Goal: Transaction & Acquisition: Book appointment/travel/reservation

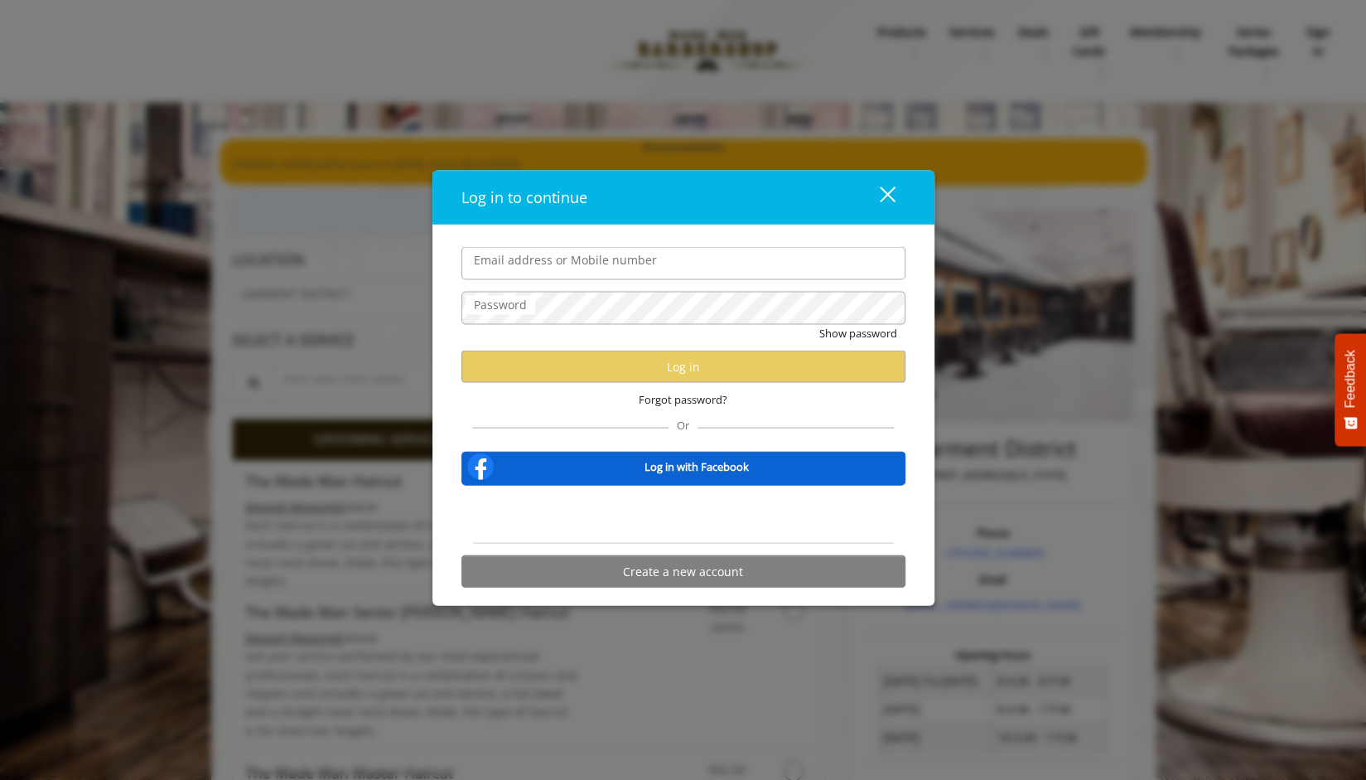
click at [794, 279] on input "Email address or Mobile number" at bounding box center [683, 263] width 444 height 33
type input "**********"
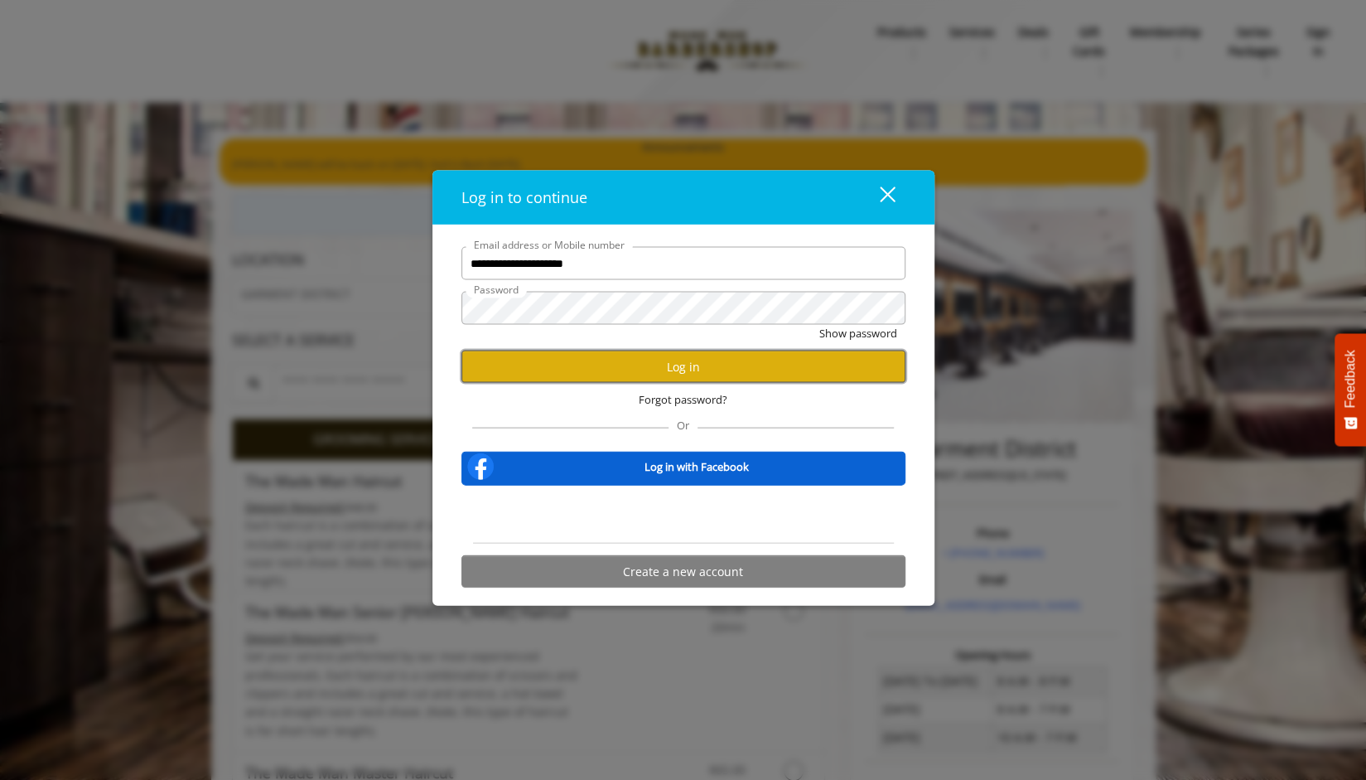
click at [673, 369] on button "Log in" at bounding box center [683, 366] width 444 height 32
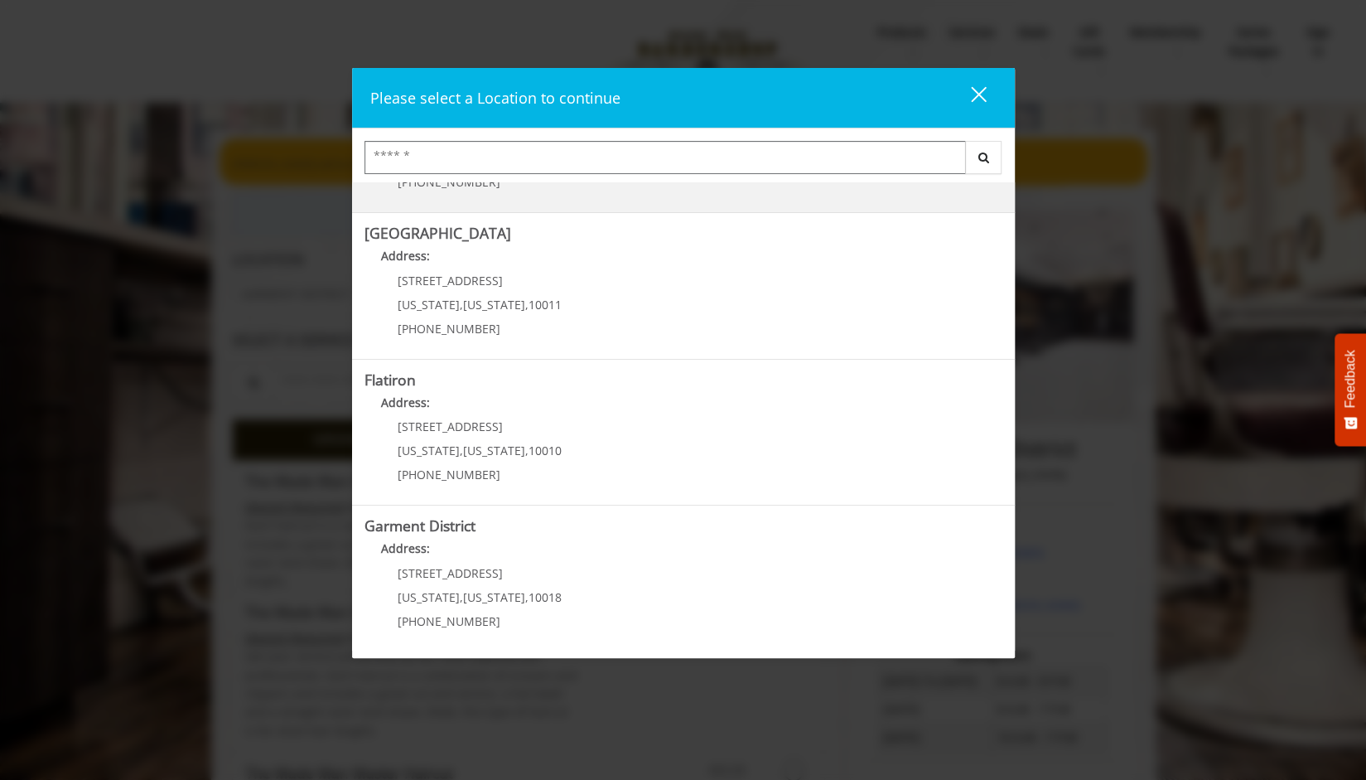
scroll to position [190, 0]
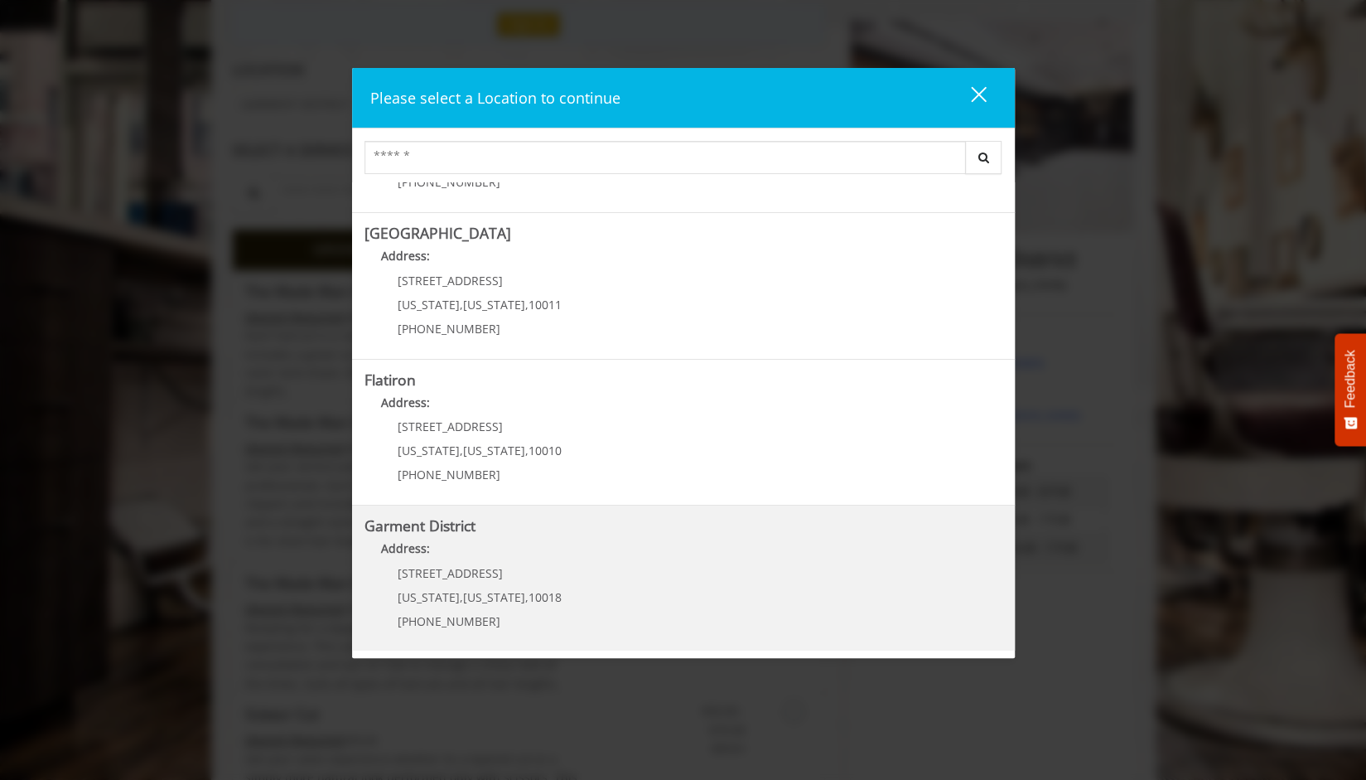
click at [466, 565] on span "1400 Broadway" at bounding box center [450, 573] width 105 height 16
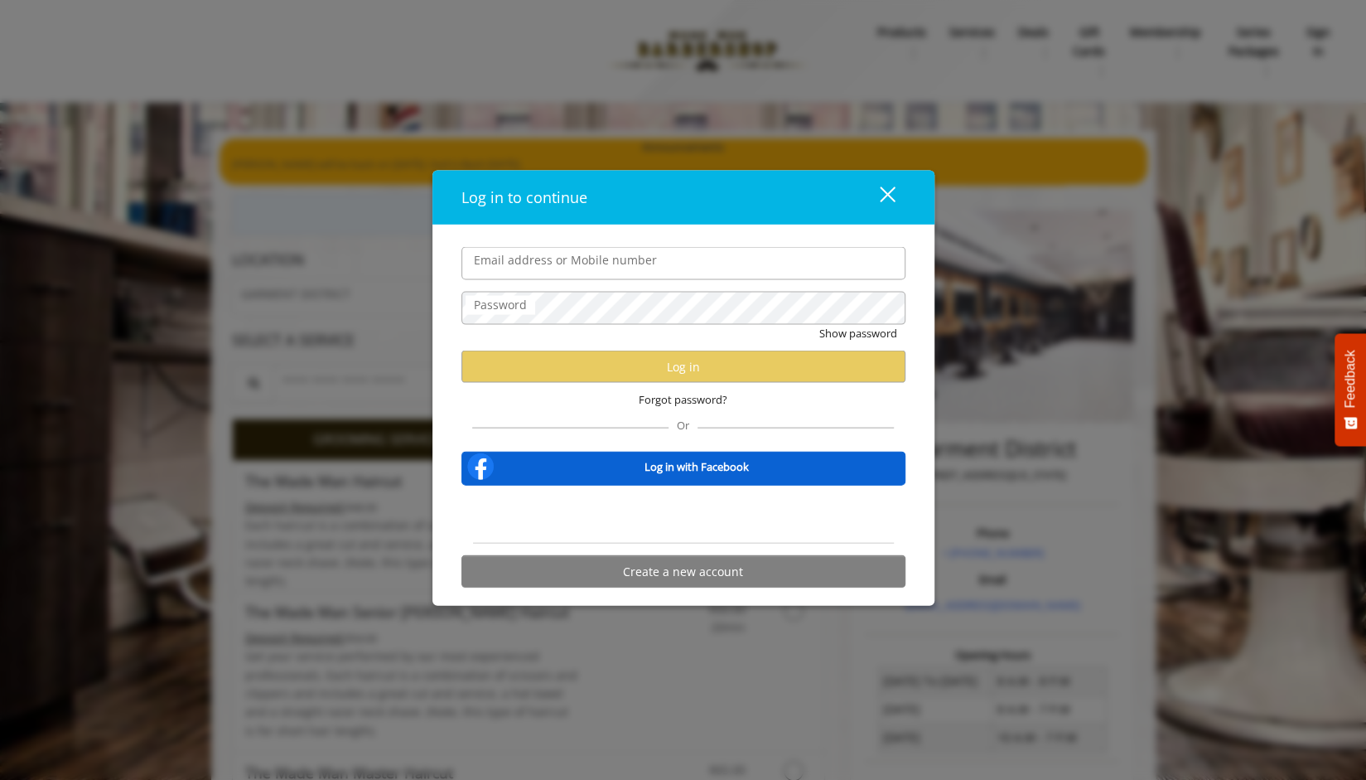
click at [744, 269] on input "Email address or Mobile number" at bounding box center [683, 263] width 444 height 33
type input "**********"
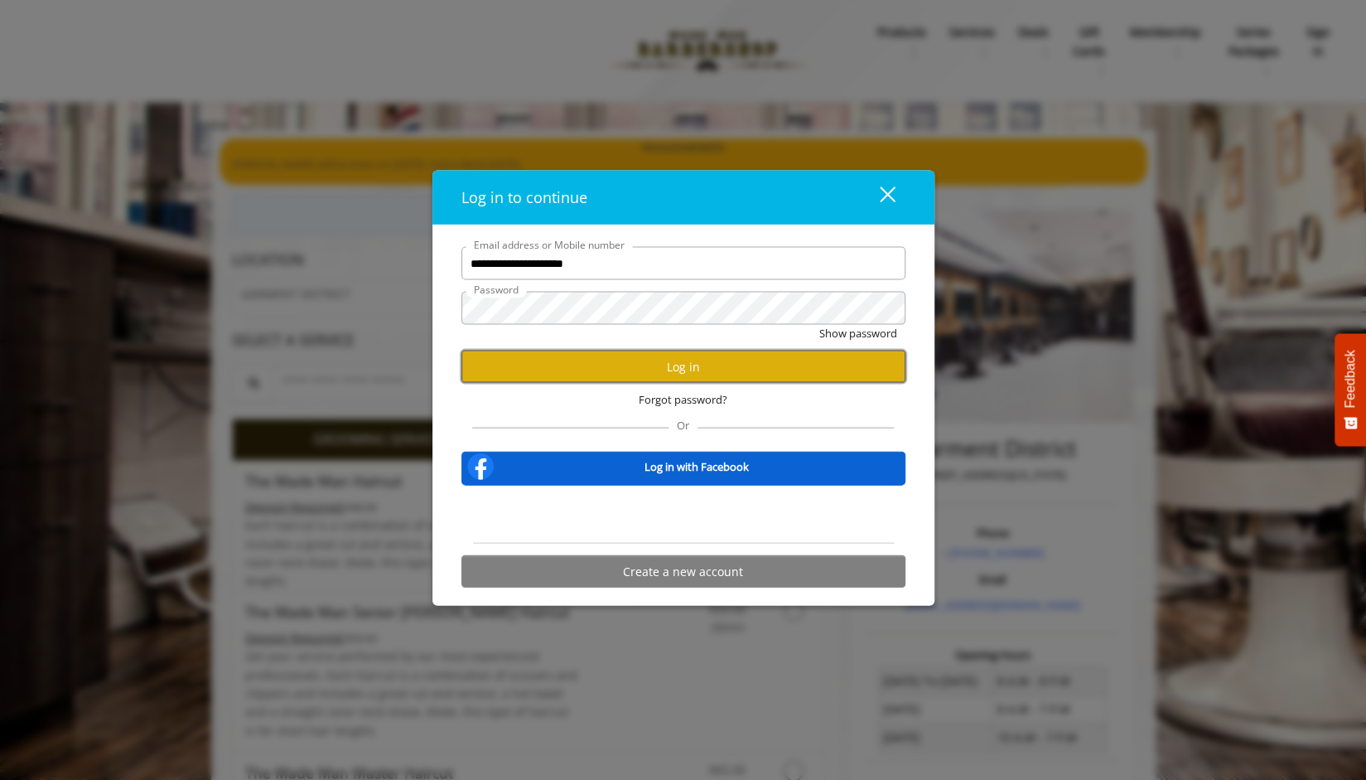
click at [688, 362] on button "Log in" at bounding box center [683, 366] width 444 height 32
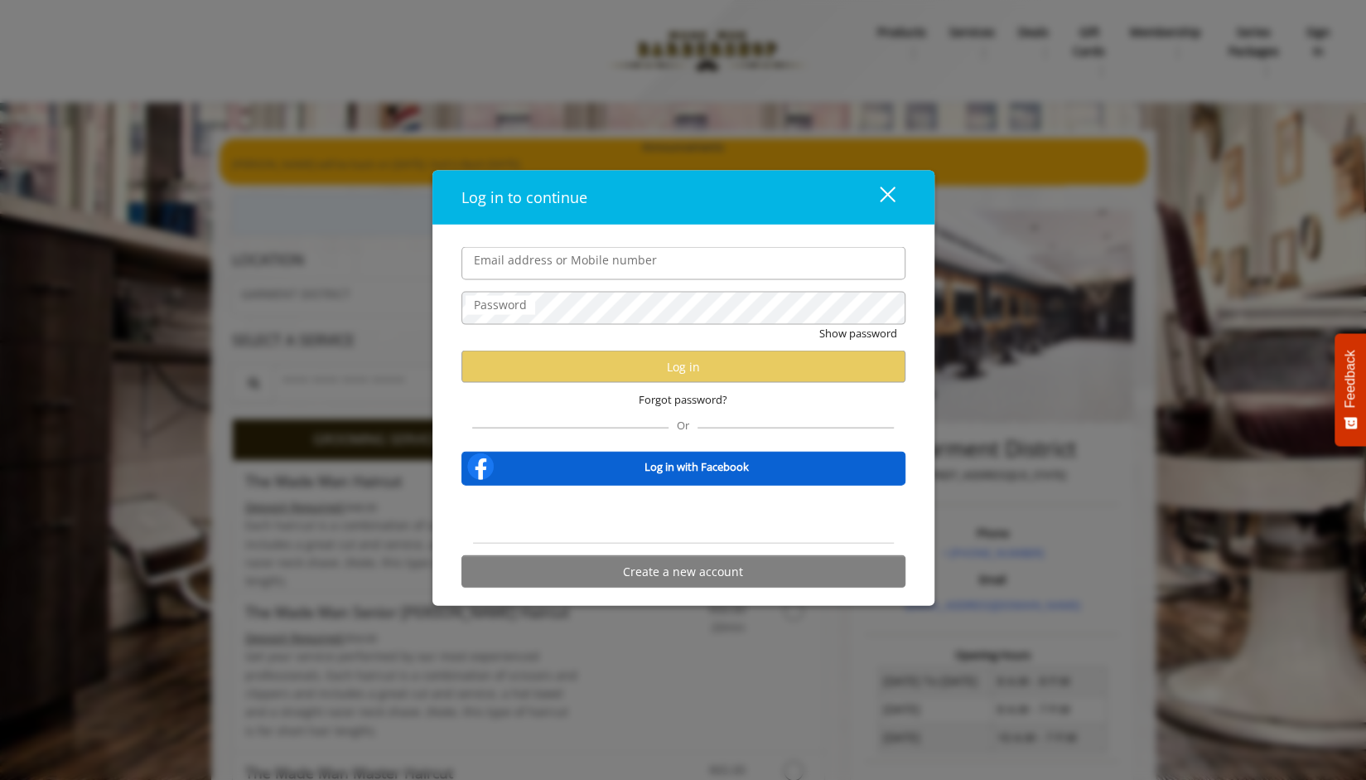
type input "**********"
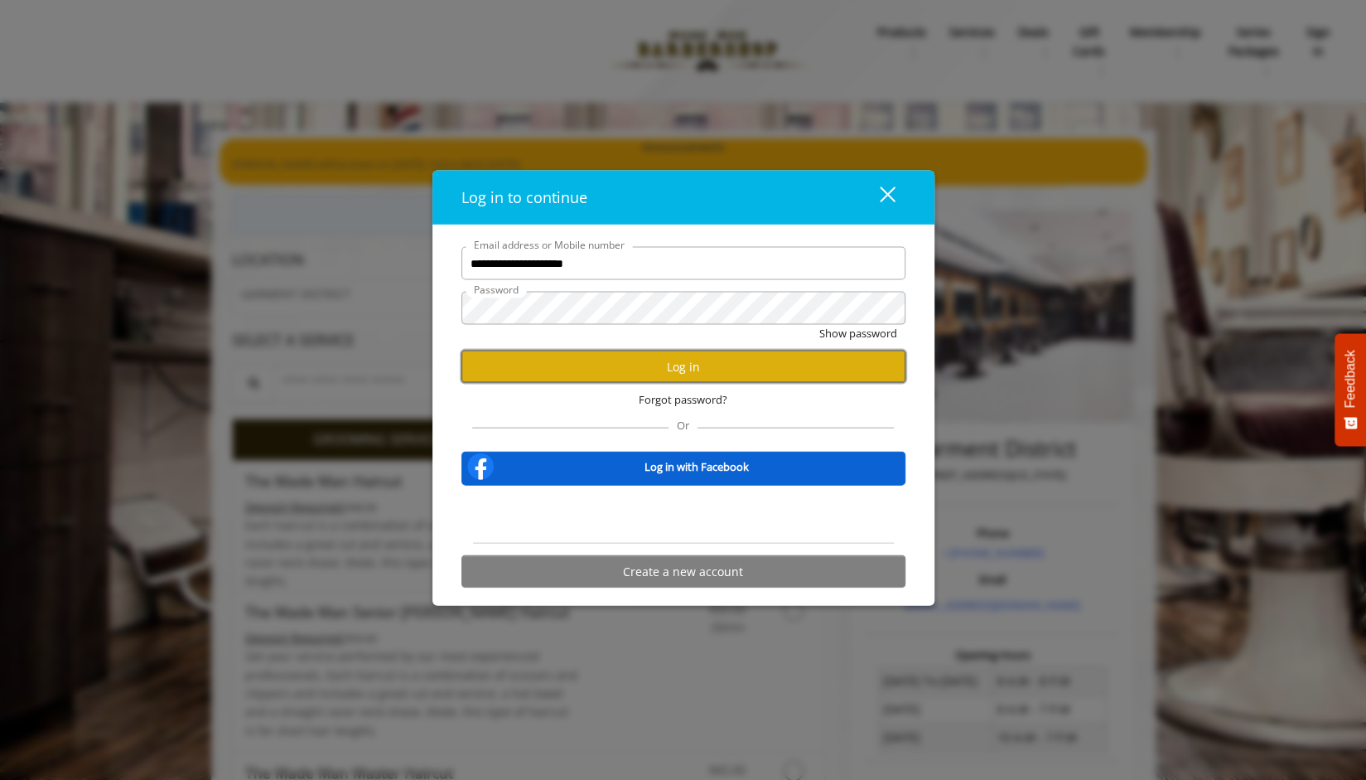
click at [694, 375] on button "Log in" at bounding box center [683, 366] width 444 height 32
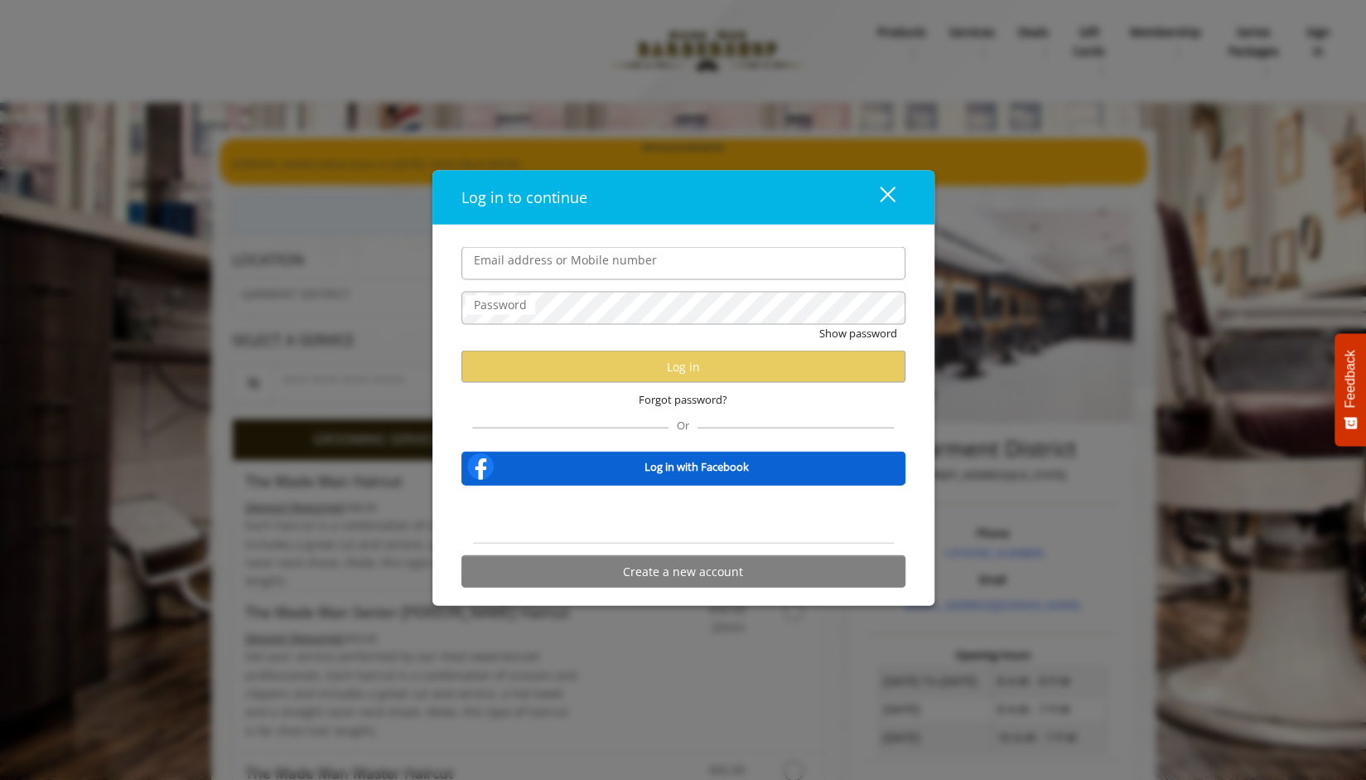
click at [885, 201] on div "close" at bounding box center [877, 197] width 33 height 25
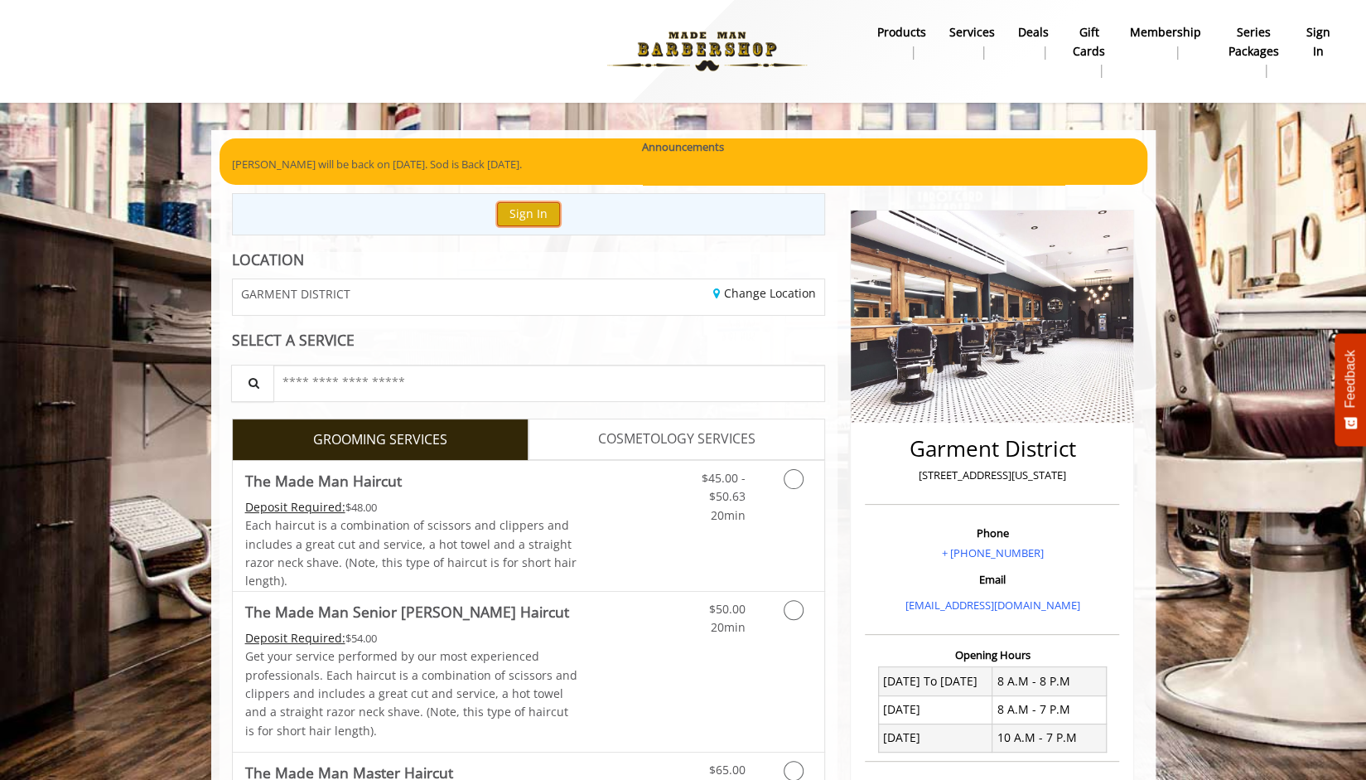
click at [522, 209] on button "Sign In" at bounding box center [528, 214] width 63 height 24
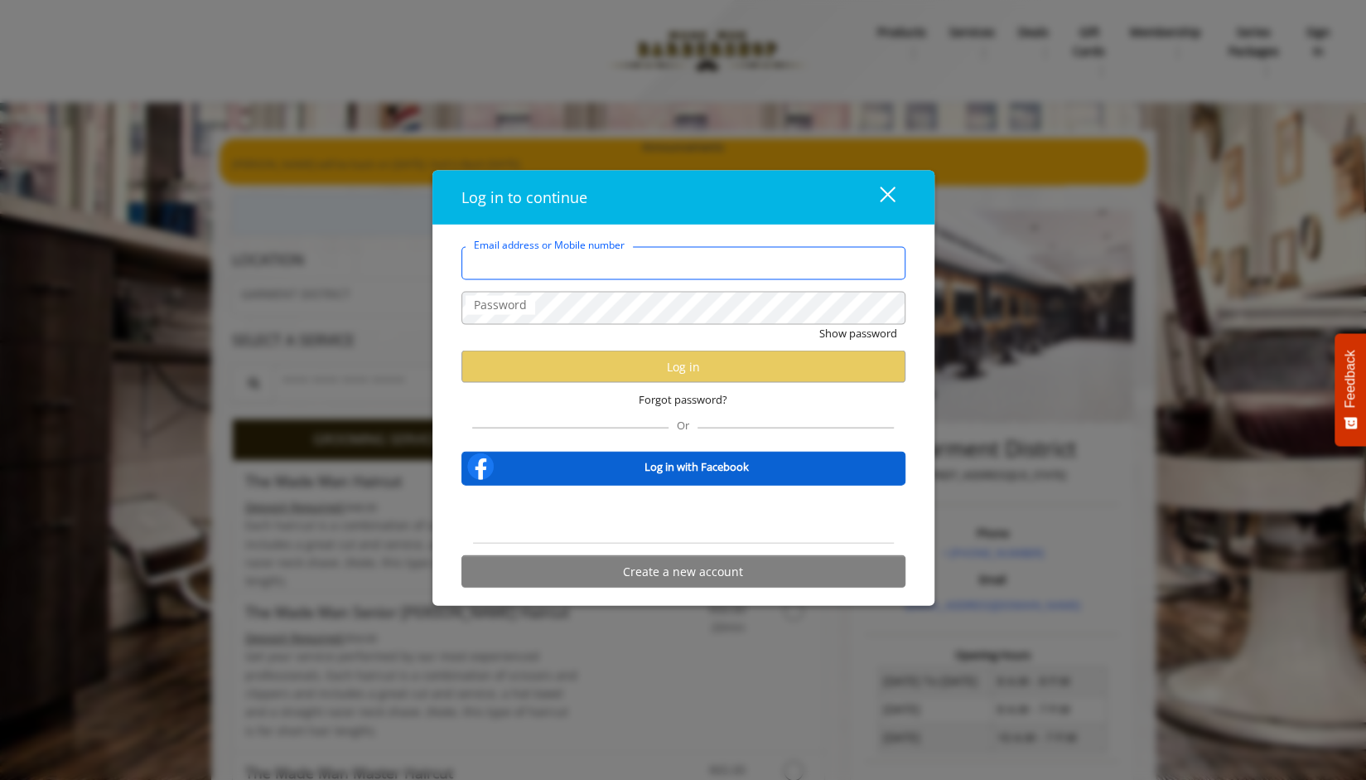
click at [613, 256] on input "Email address or Mobile number" at bounding box center [683, 263] width 444 height 33
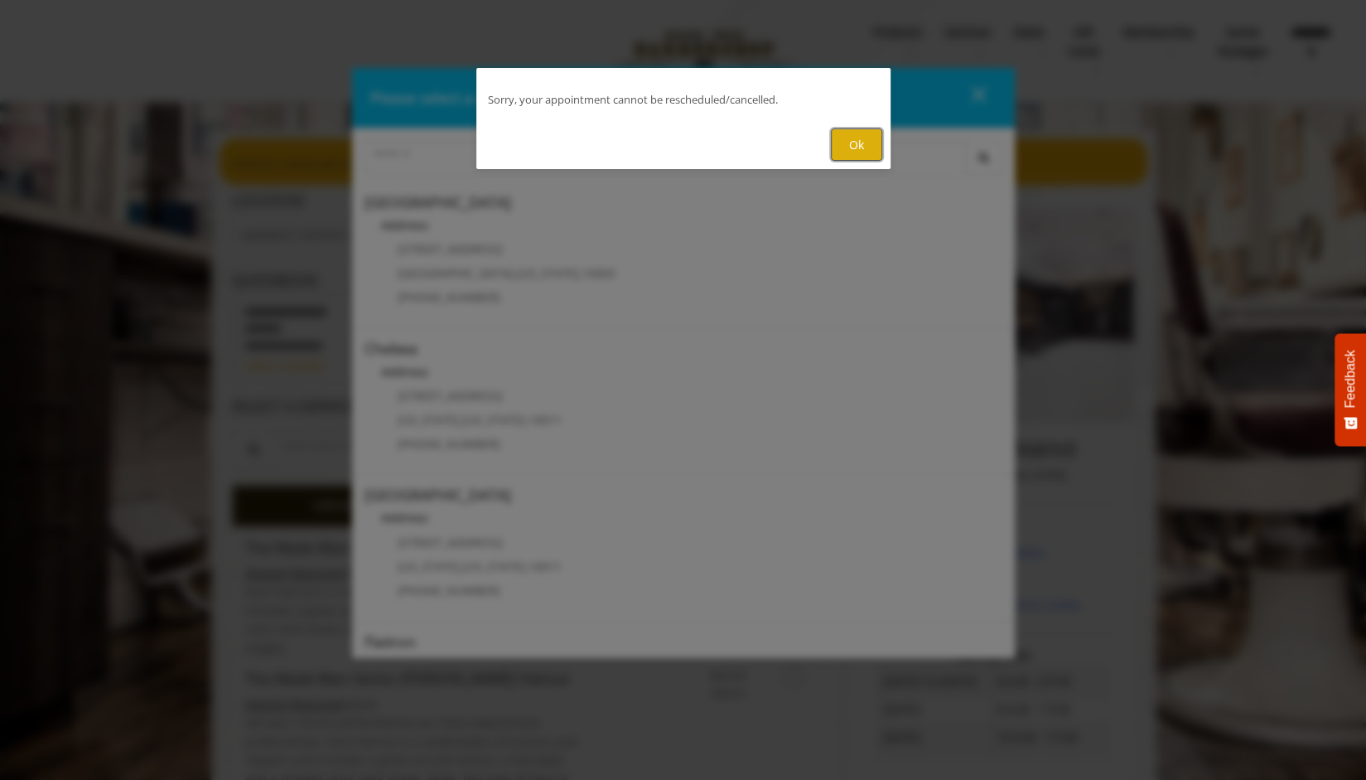
click at [858, 139] on button "Ok" at bounding box center [856, 144] width 51 height 32
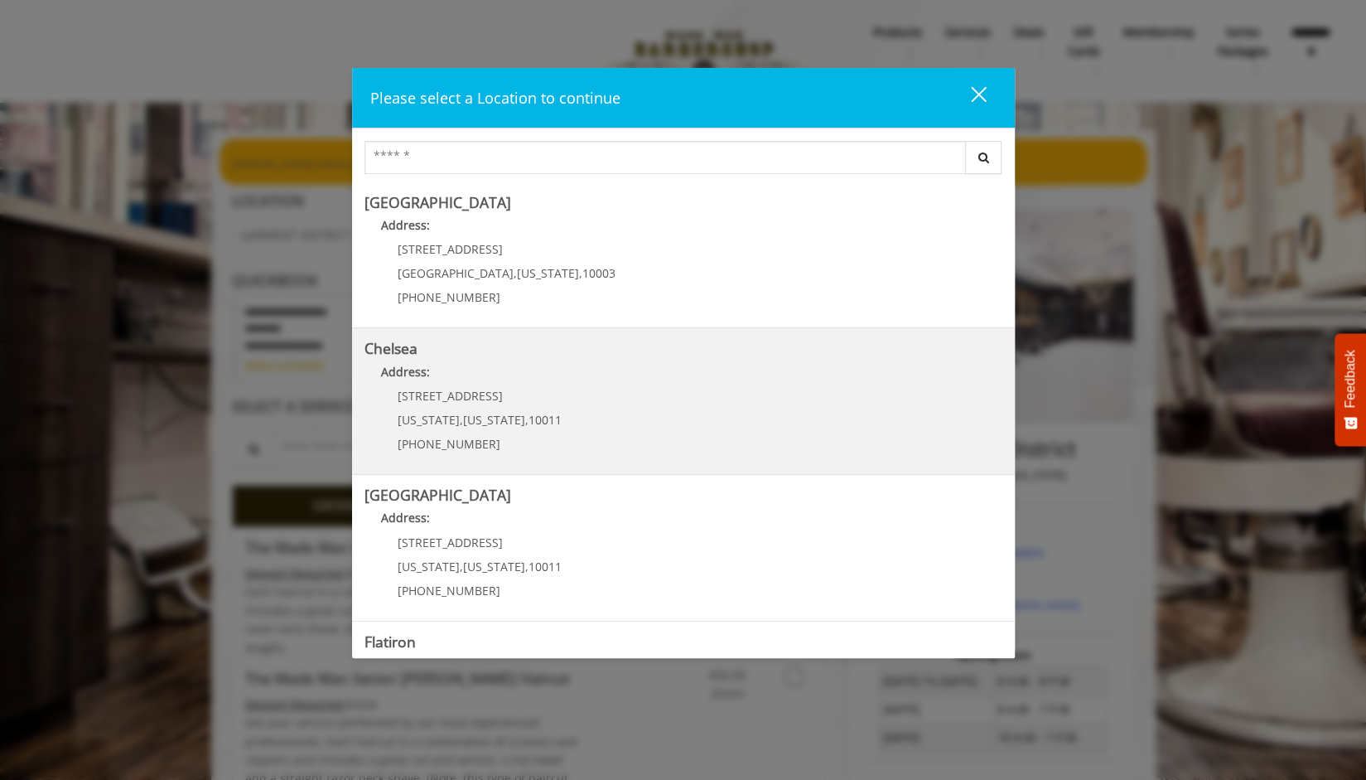
scroll to position [262, 0]
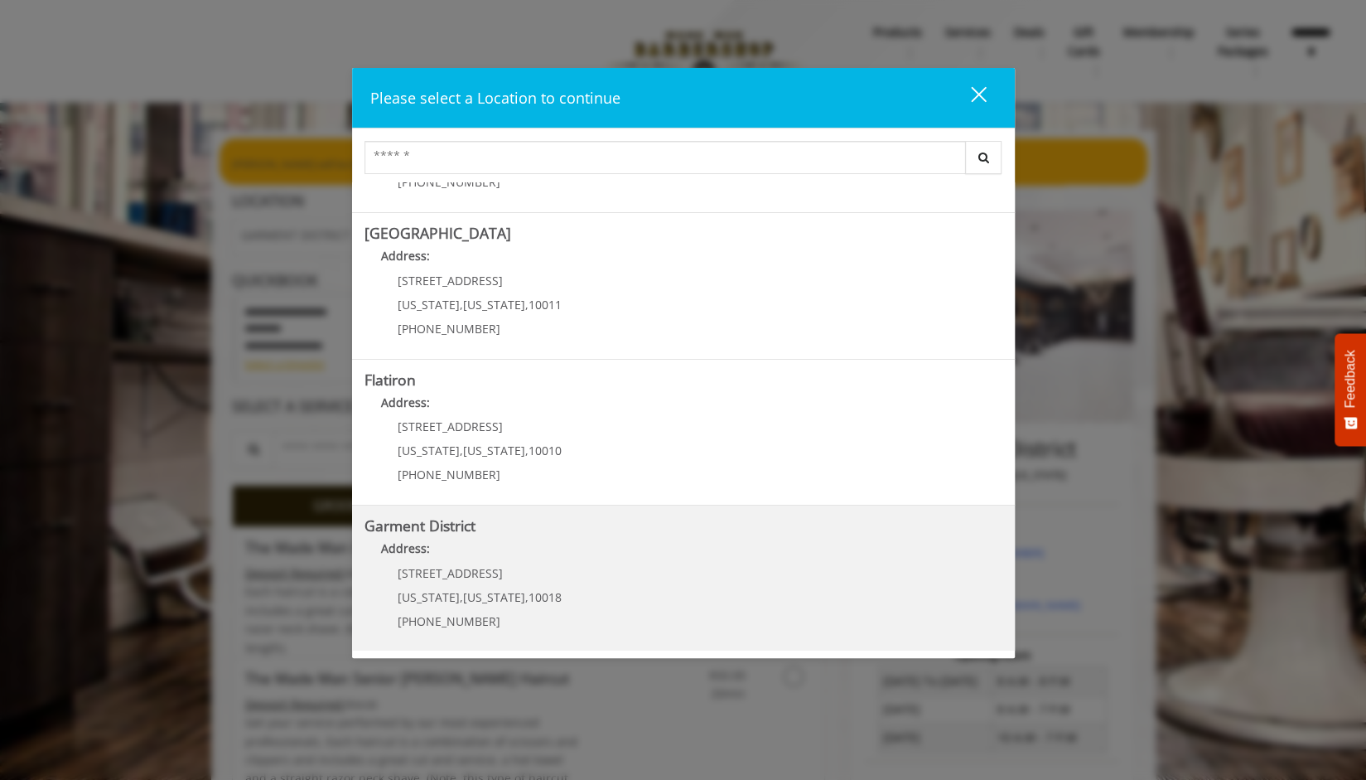
click at [463, 601] on span "New York" at bounding box center [494, 597] width 62 height 16
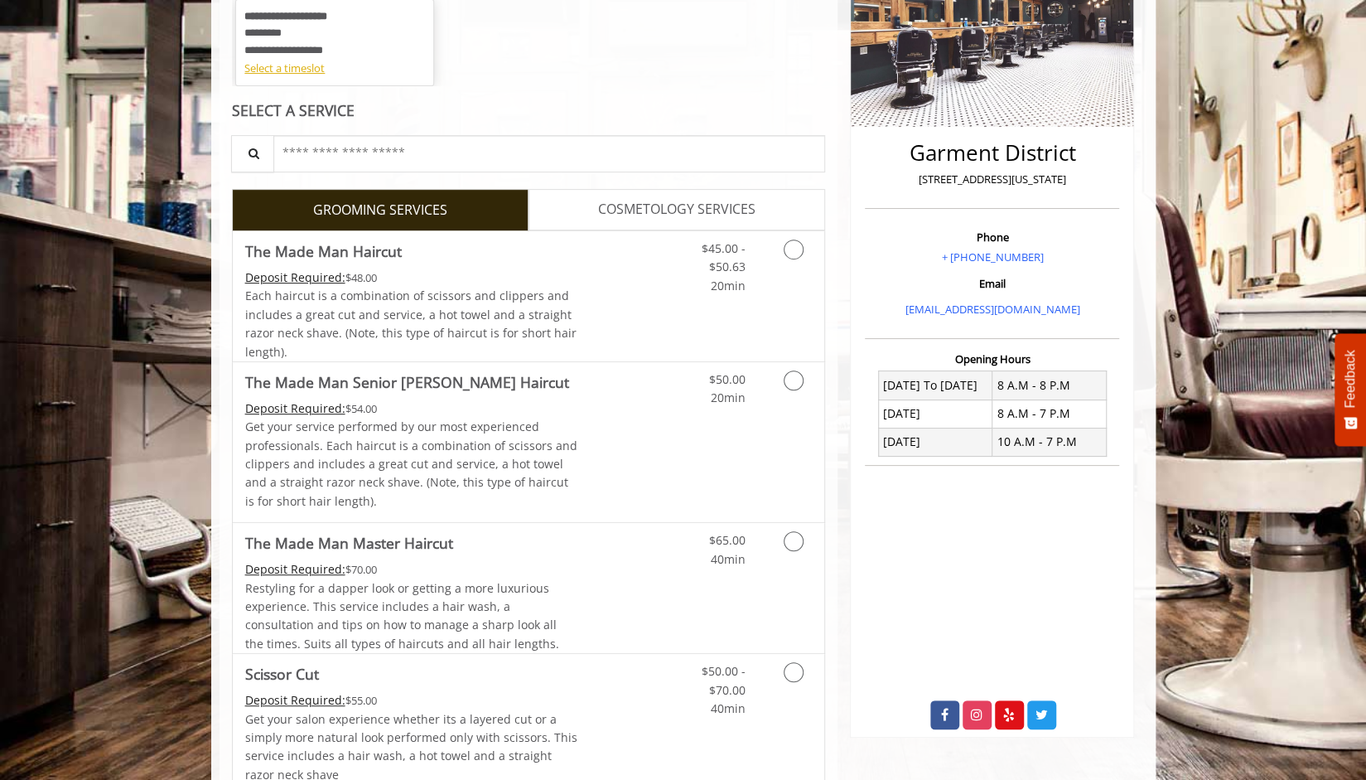
scroll to position [297, 0]
click at [786, 248] on icon "Grooming services" at bounding box center [794, 249] width 20 height 20
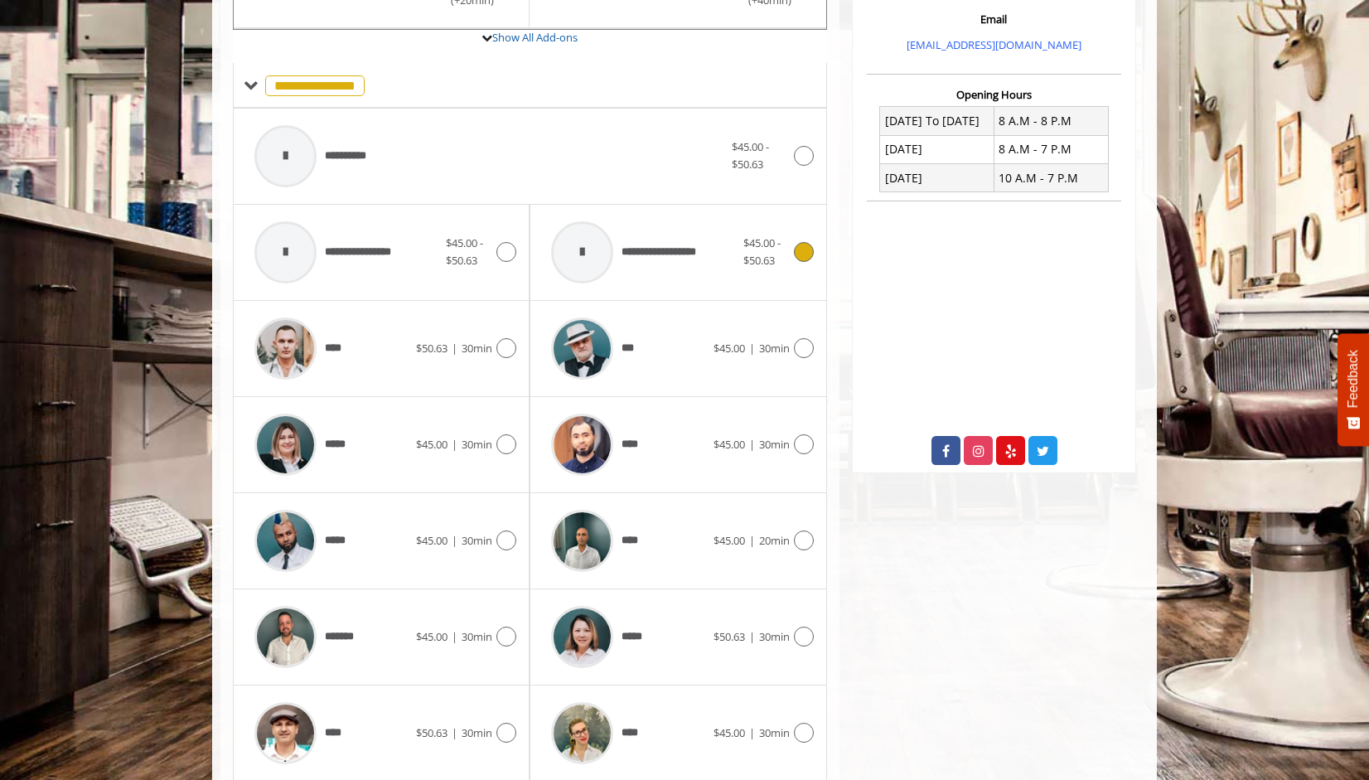
scroll to position [614, 0]
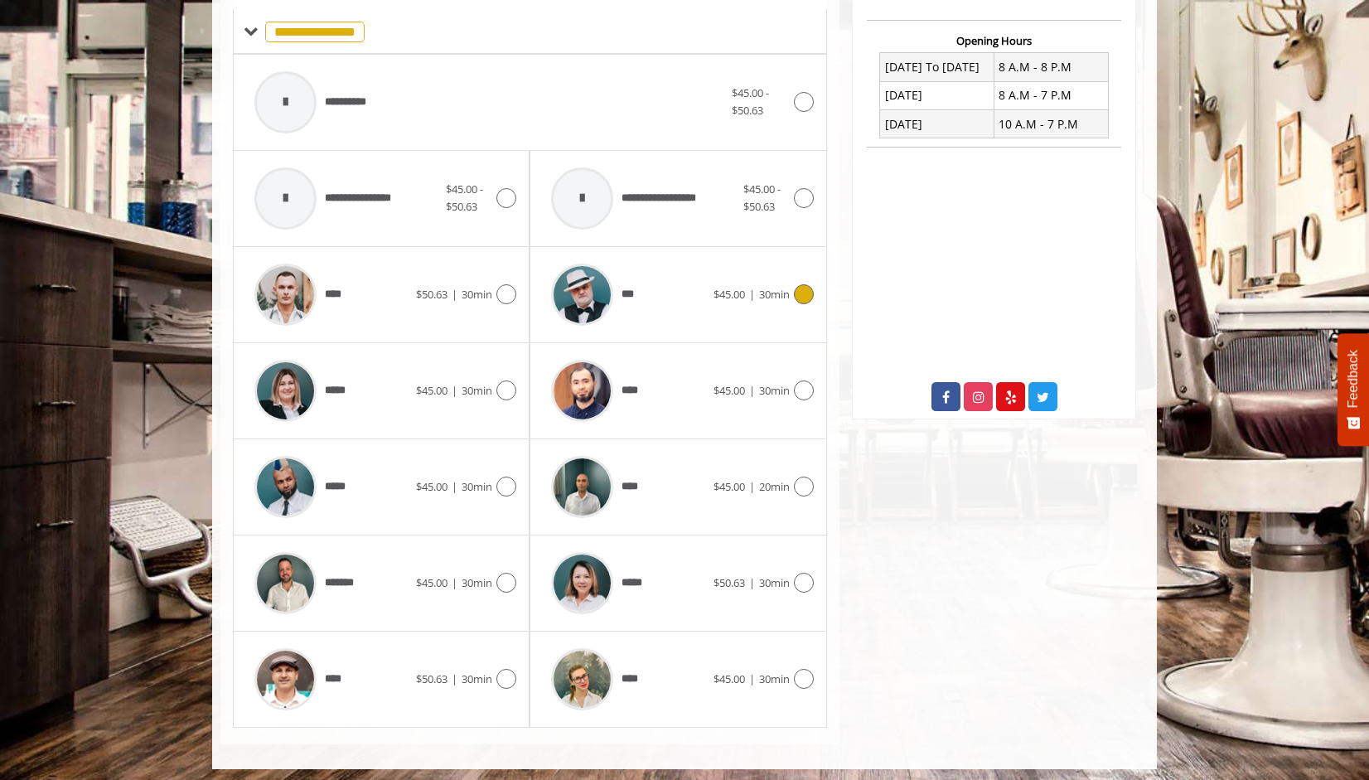
click at [802, 292] on icon at bounding box center [804, 294] width 20 height 20
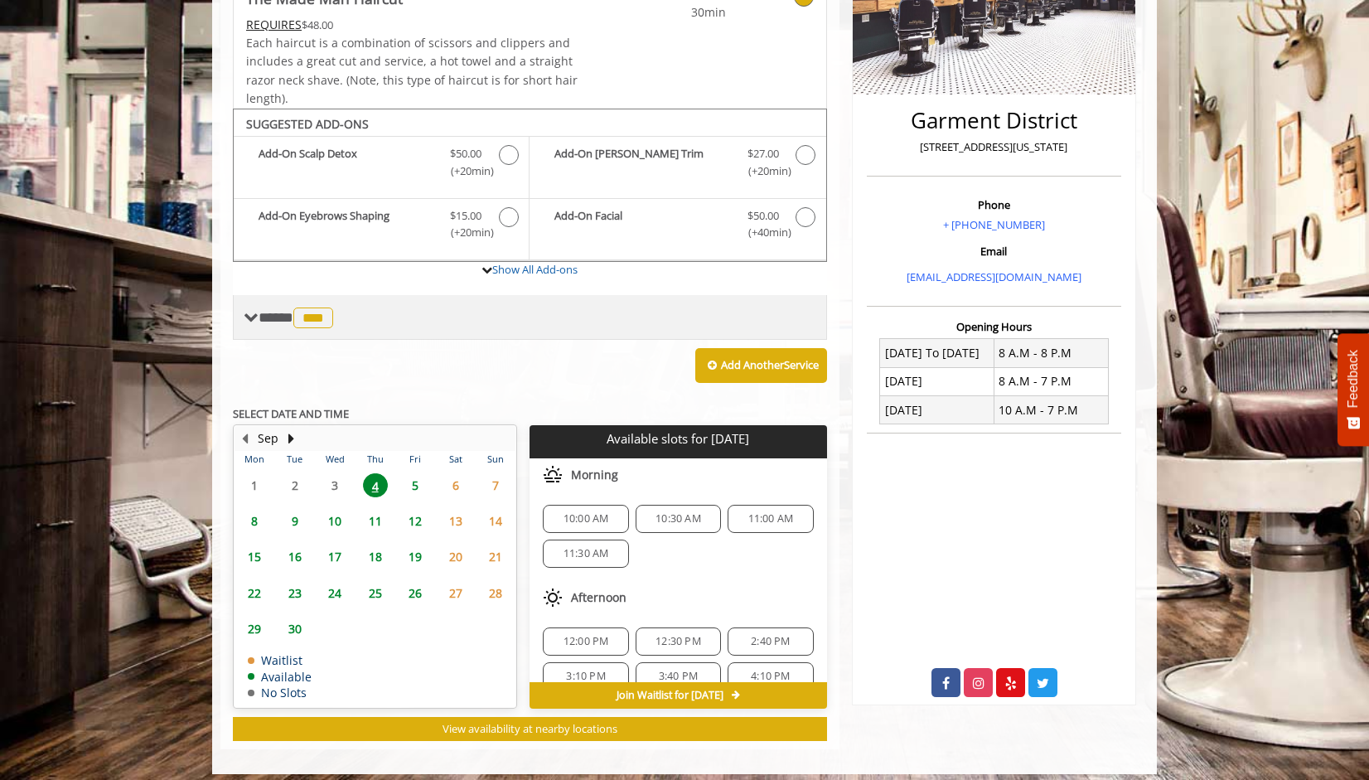
scroll to position [335, 0]
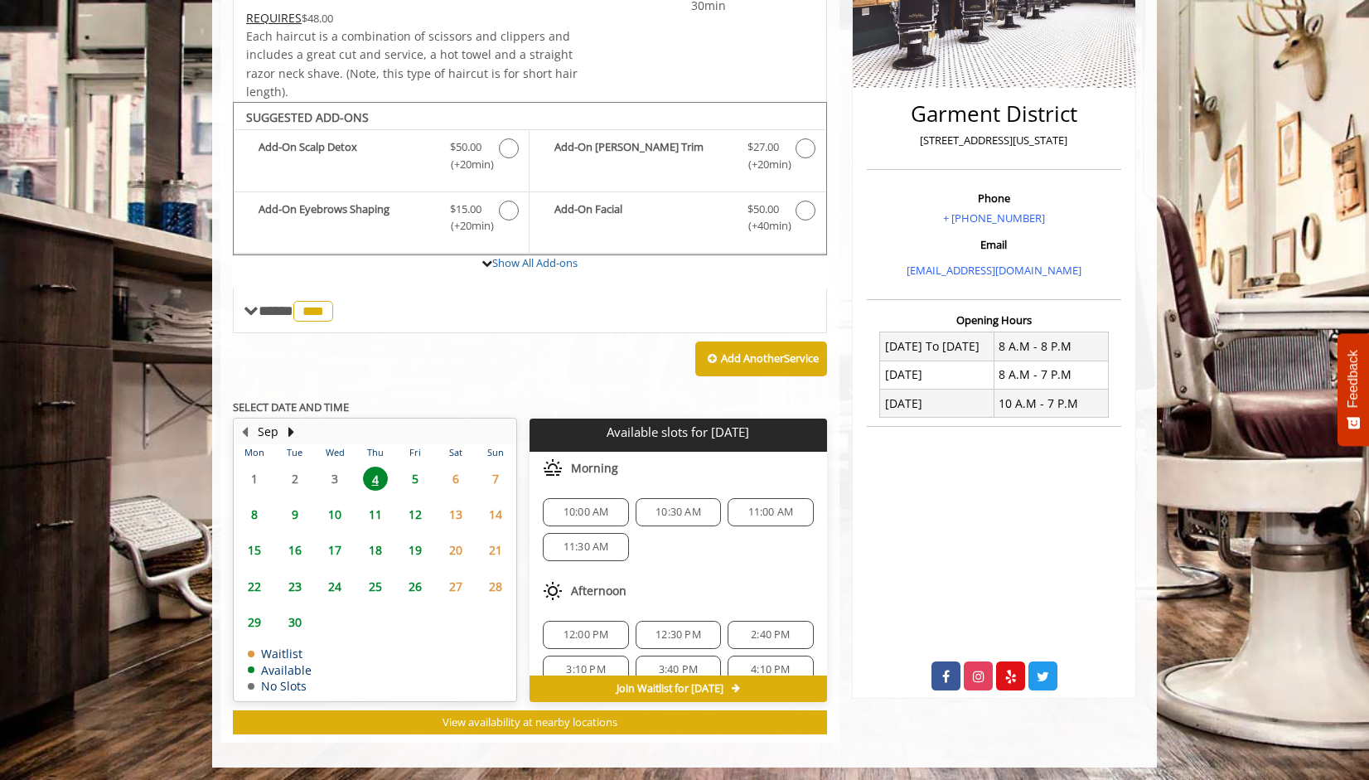
click at [300, 545] on span "16" at bounding box center [295, 550] width 25 height 24
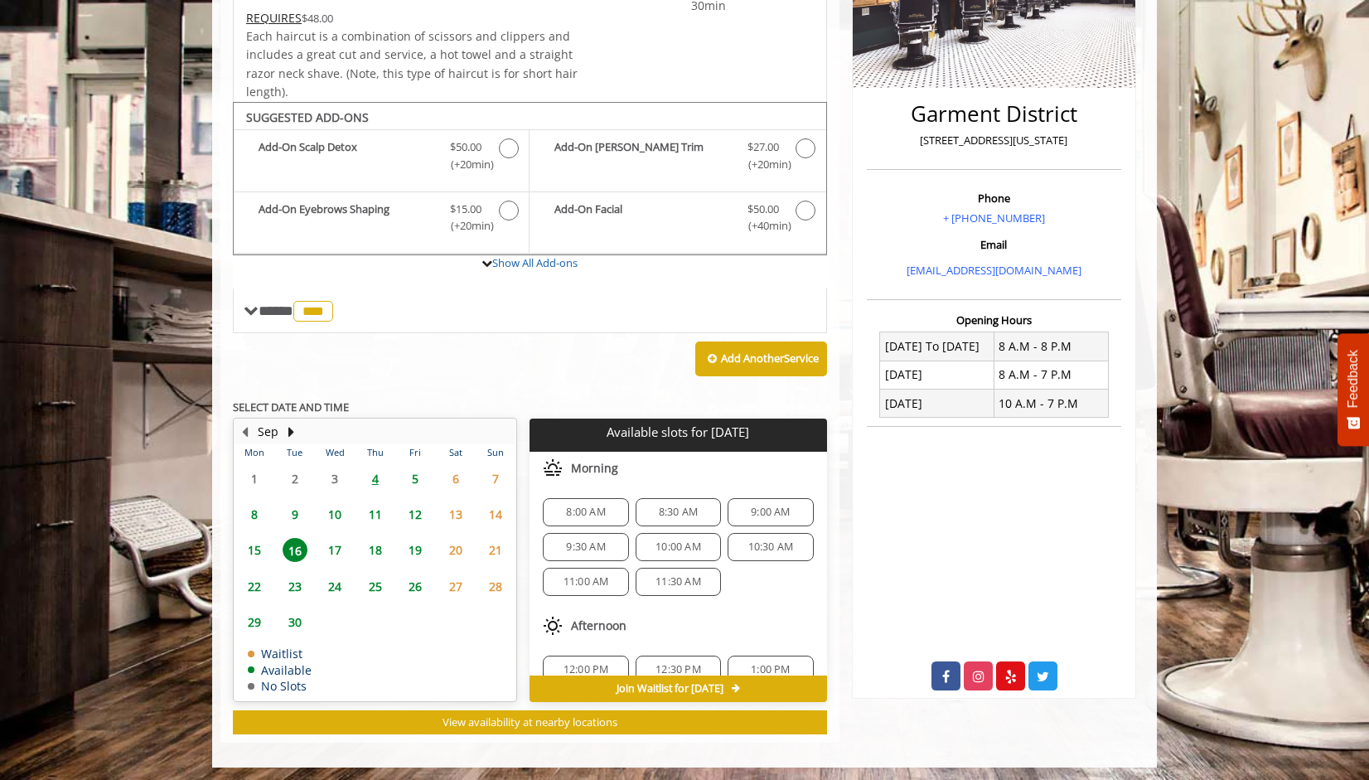
scroll to position [175, 0]
click at [586, 645] on span "5:10 PM" at bounding box center [585, 651] width 39 height 13
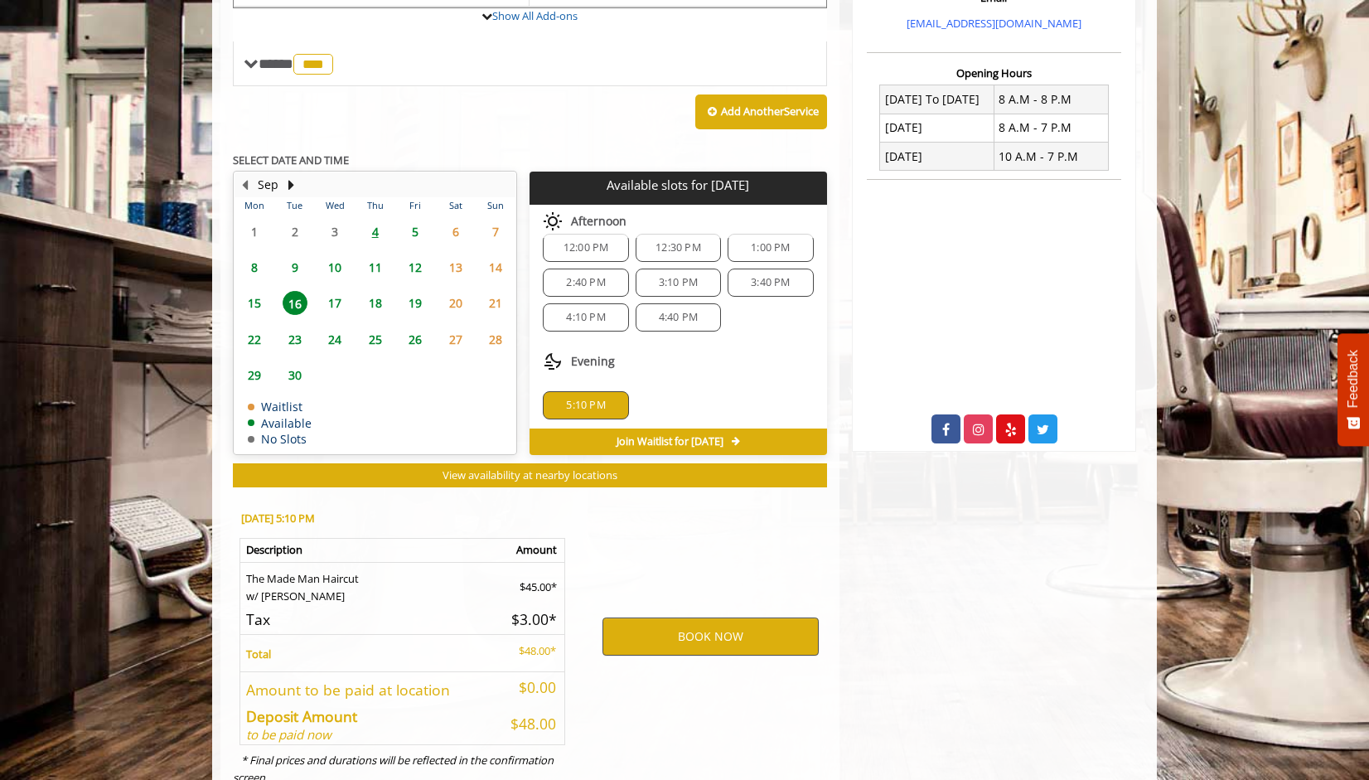
scroll to position [633, 0]
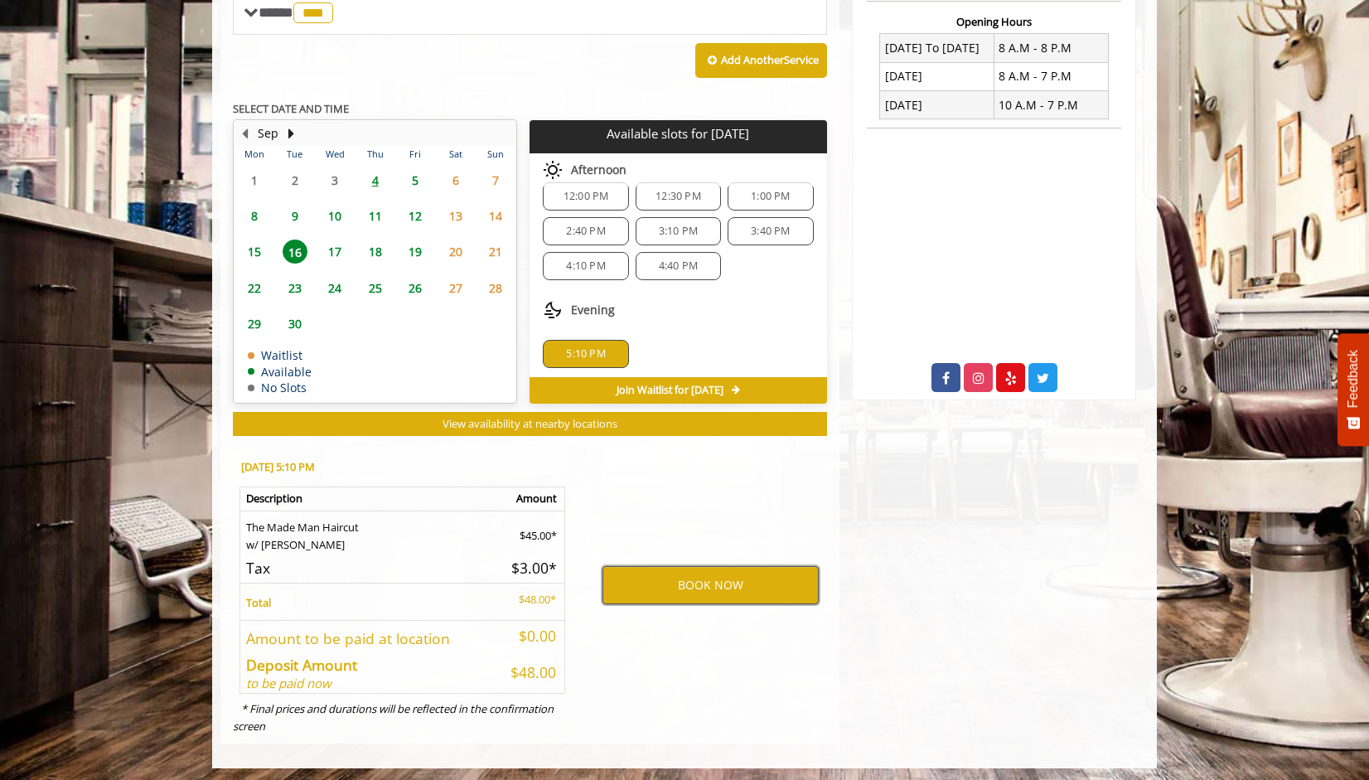
click at [692, 582] on button "BOOK NOW" at bounding box center [710, 585] width 216 height 38
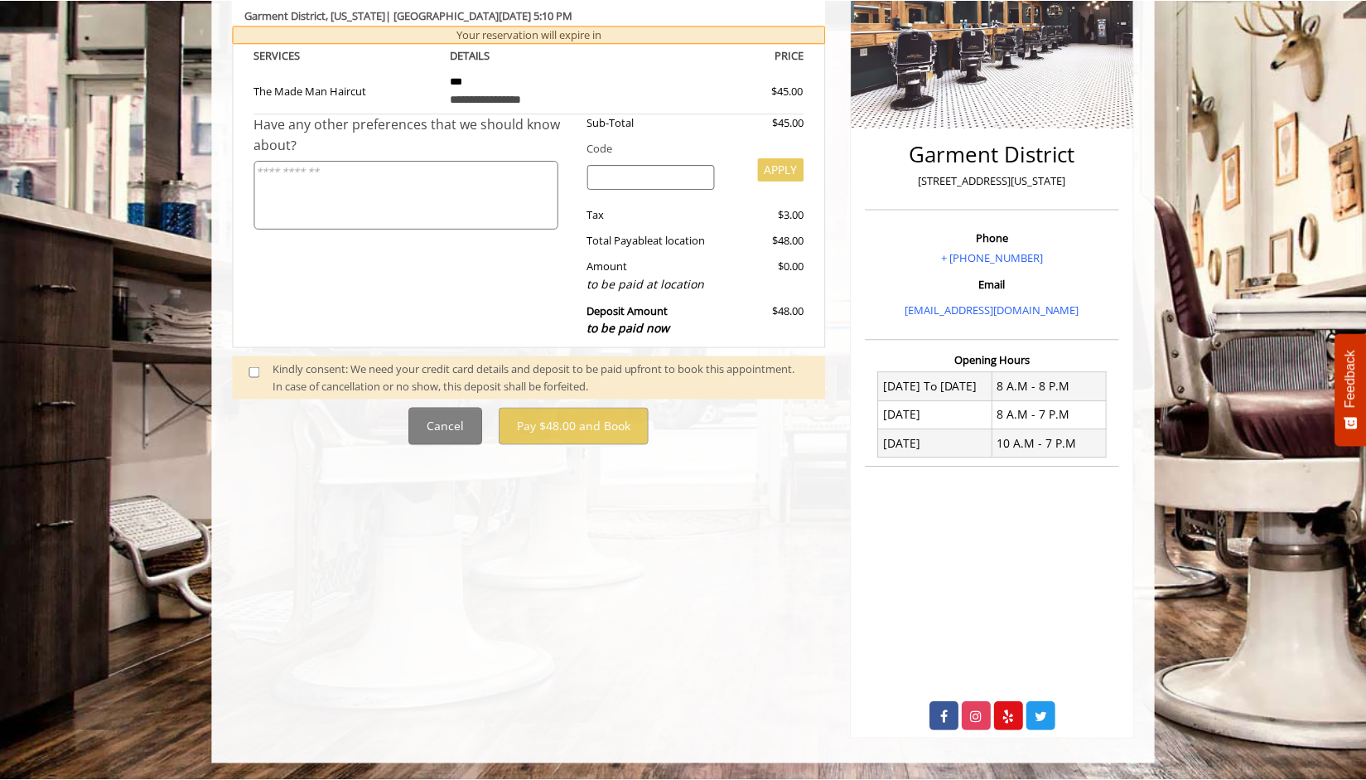
scroll to position [0, 0]
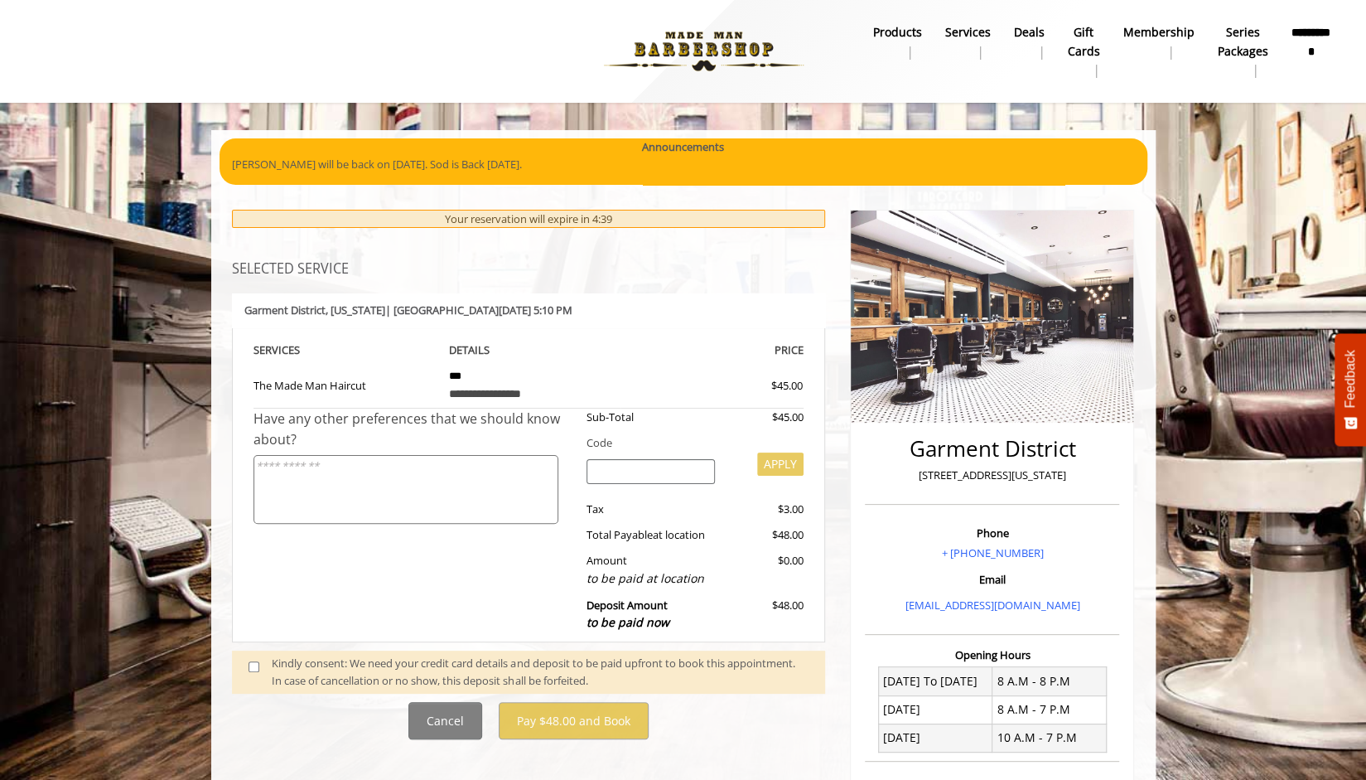
click at [252, 670] on span at bounding box center [260, 671] width 49 height 35
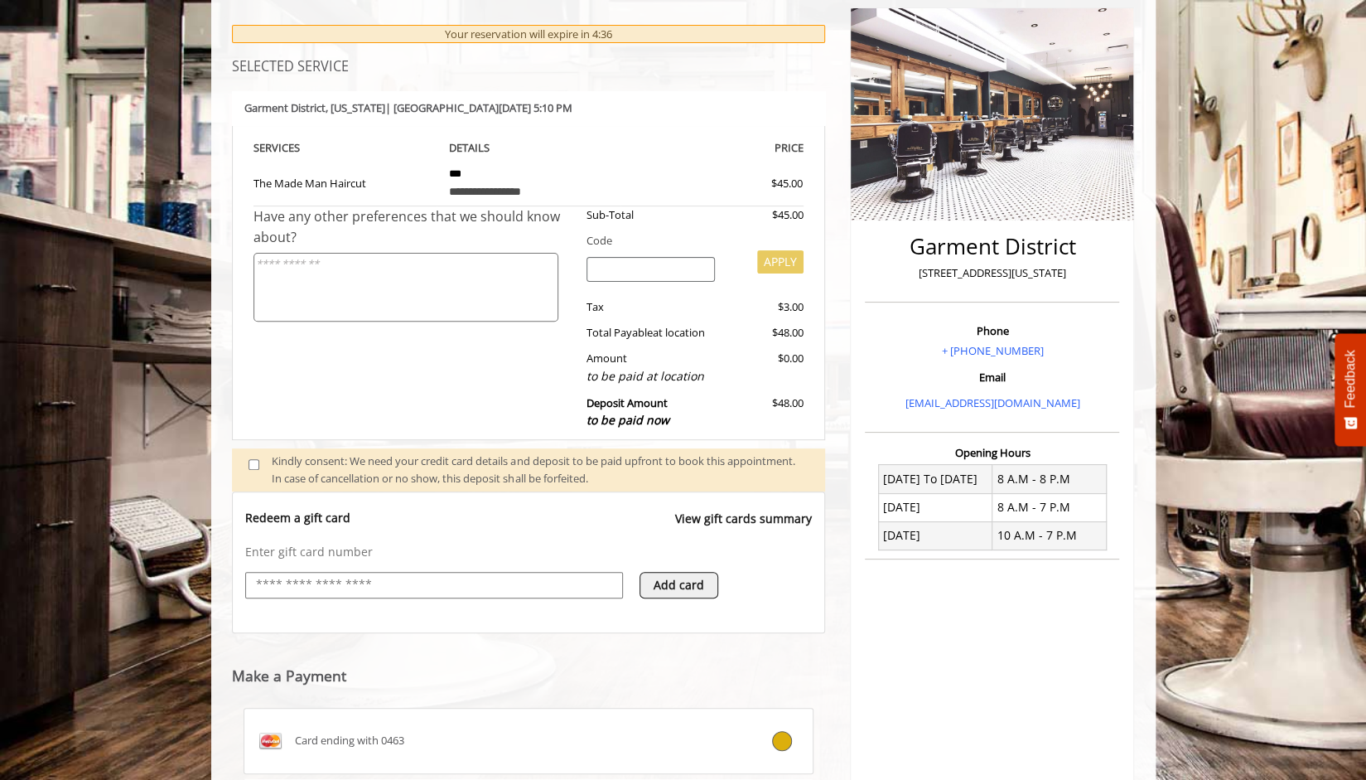
scroll to position [476, 0]
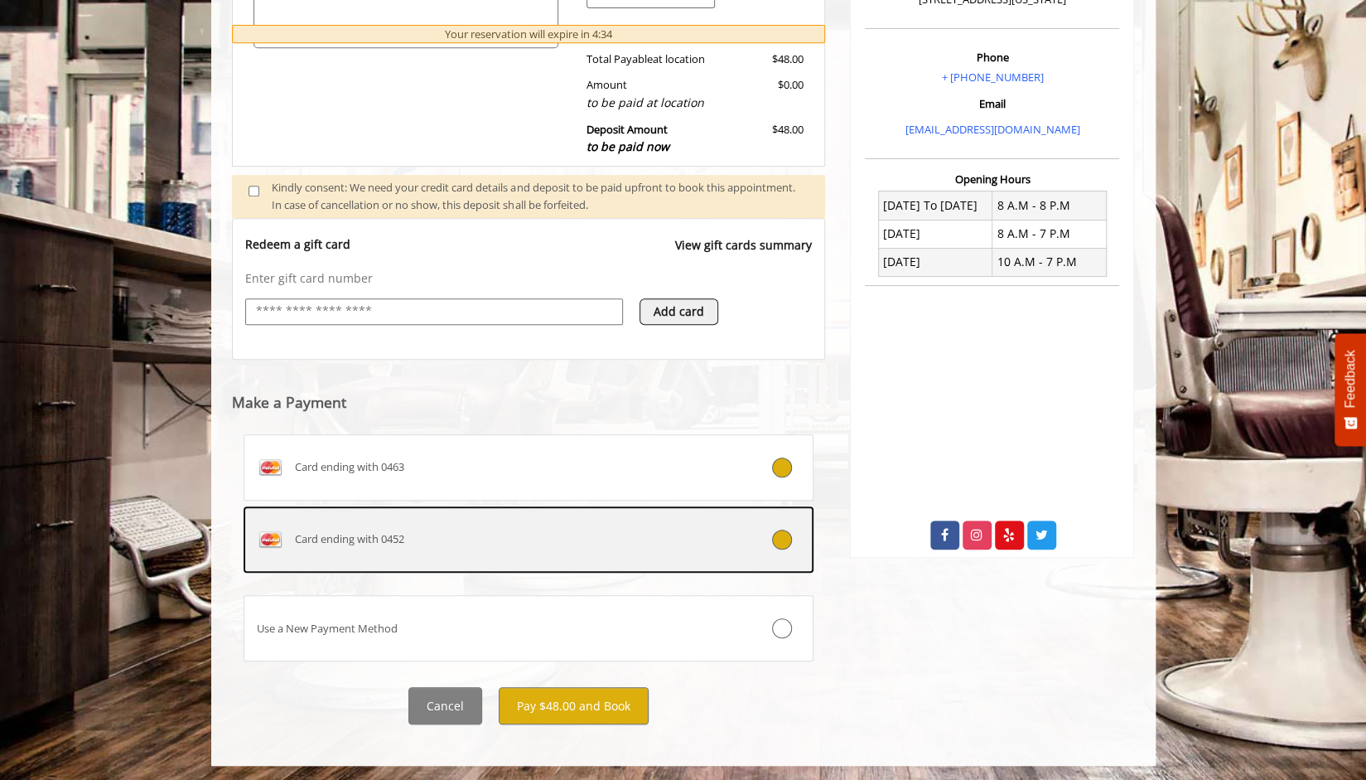
click at [437, 538] on div "Card ending with 0452" at bounding box center [481, 539] width 474 height 27
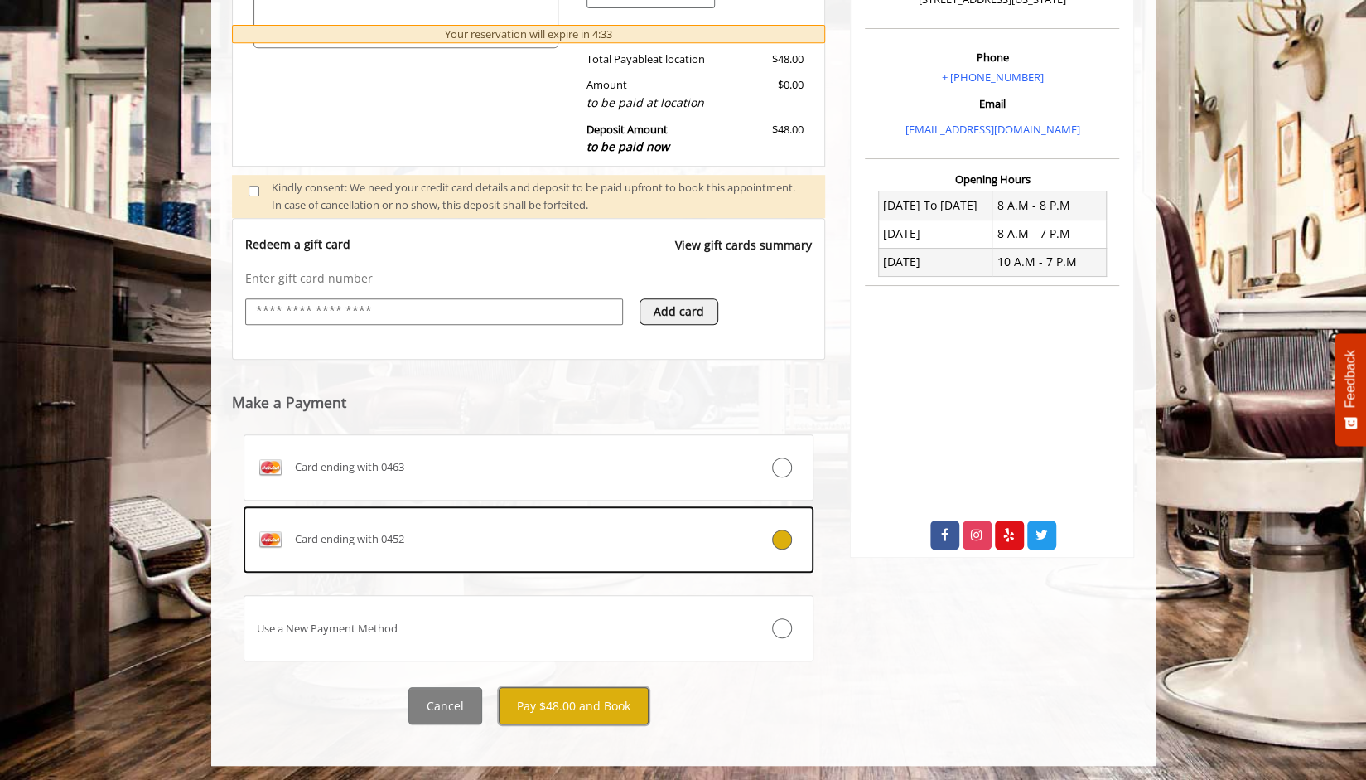
click at [543, 720] on button "Pay $48.00 and Book" at bounding box center [574, 705] width 150 height 37
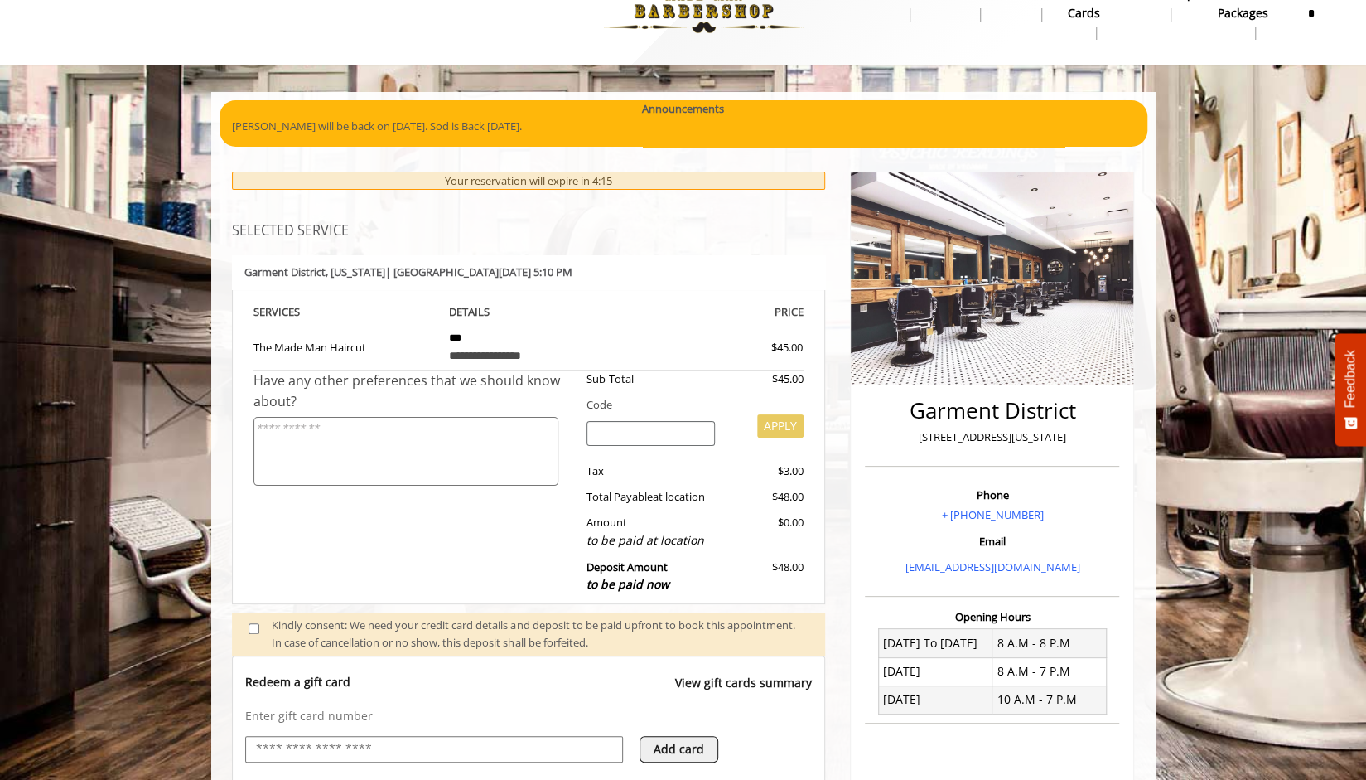
scroll to position [345, 0]
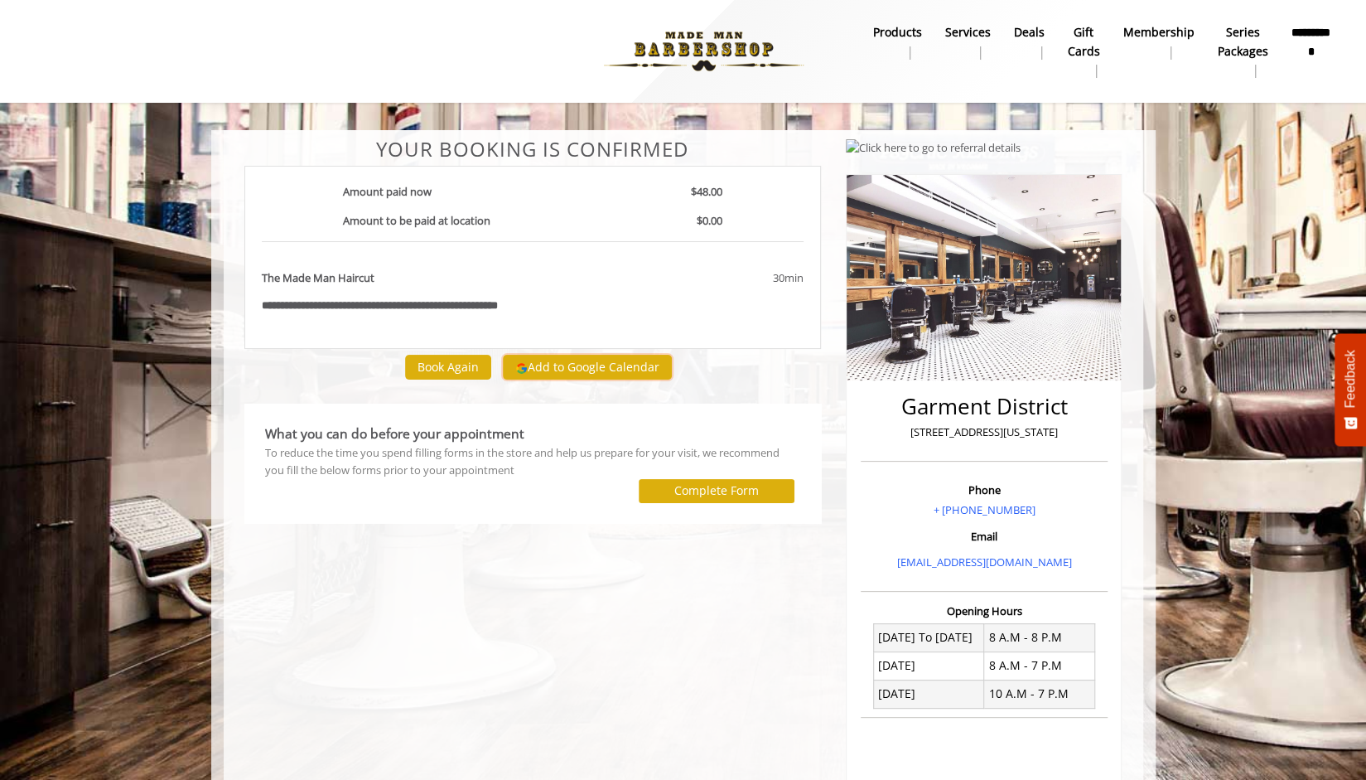
click at [534, 363] on button "Add to Google Calendar" at bounding box center [587, 367] width 169 height 25
